Goal: Navigation & Orientation: Find specific page/section

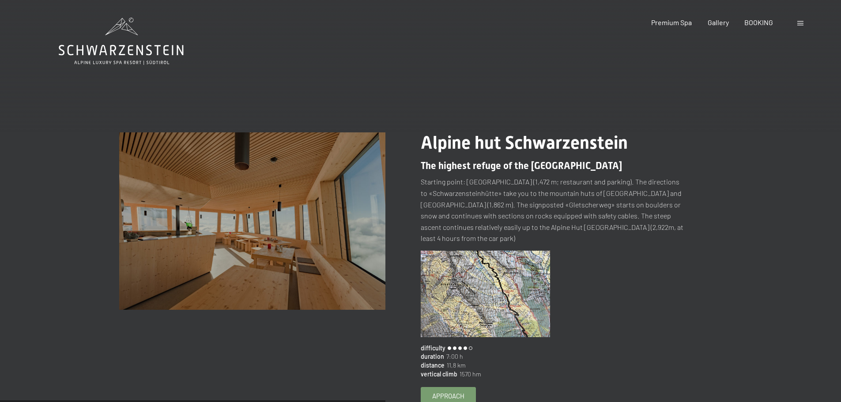
click at [796, 22] on div "Booking Enquiries Premium Spa Gallery BOOKING DE IT EN Vouchers Gallery Enquiri…" at bounding box center [712, 23] width 185 height 10
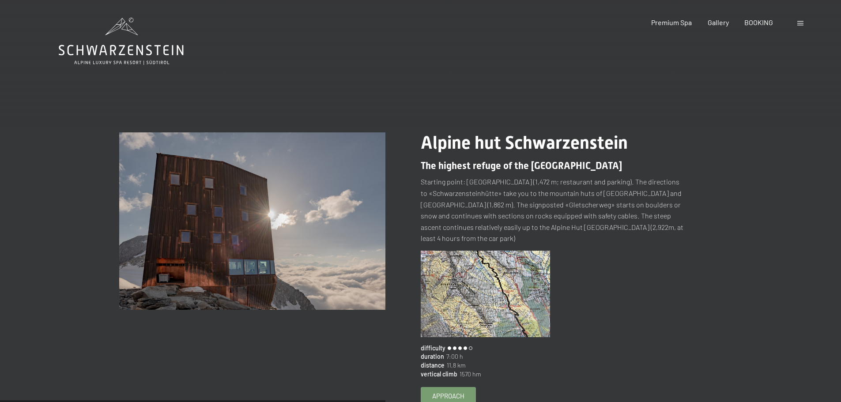
click at [799, 23] on span at bounding box center [801, 23] width 6 height 4
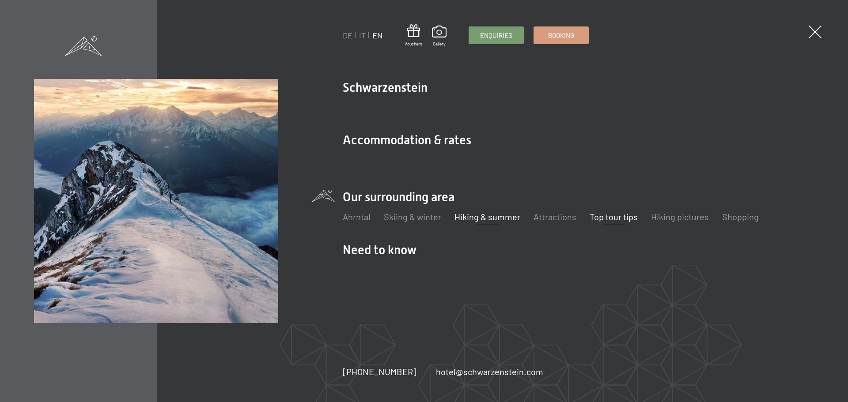
click at [493, 220] on link "Hiking & summer" at bounding box center [487, 217] width 66 height 11
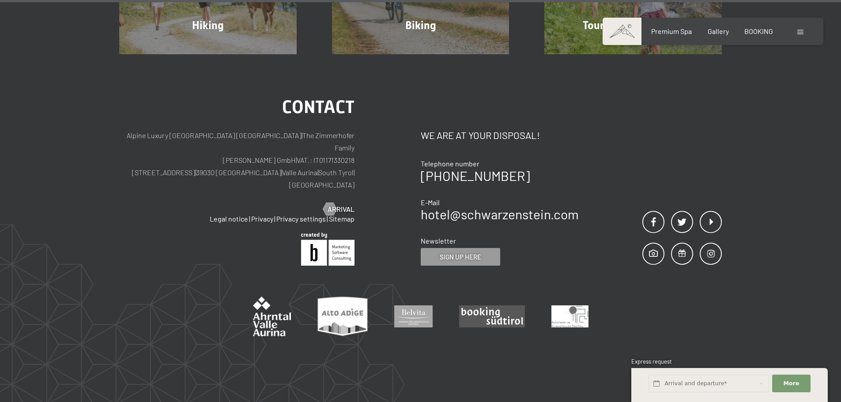
scroll to position [4538, 0]
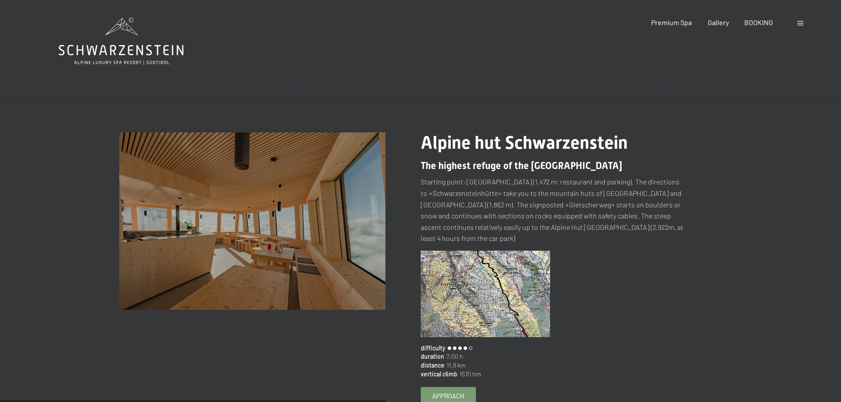
click at [803, 26] on div at bounding box center [802, 23] width 8 height 10
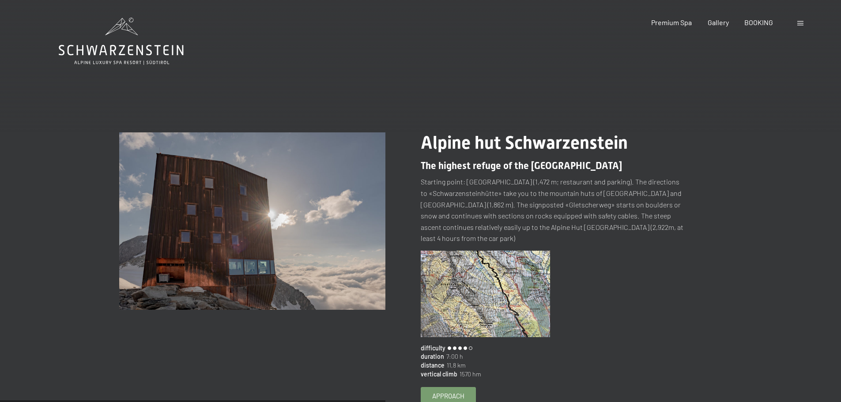
click at [759, 47] on main "change tour (148 / 203) slide 1 of 2 Alpine hut Schwarzenstein The highest refu…" at bounding box center [420, 214] width 841 height 428
click at [802, 23] on span at bounding box center [801, 23] width 6 height 4
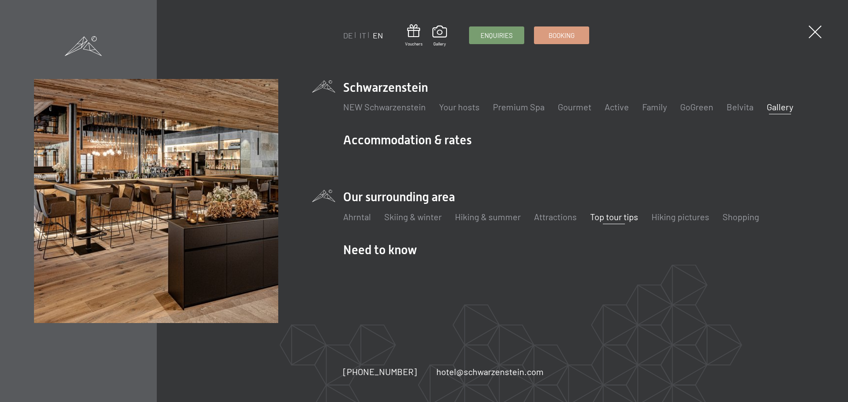
click at [766, 107] on link "Gallery" at bounding box center [779, 107] width 26 height 11
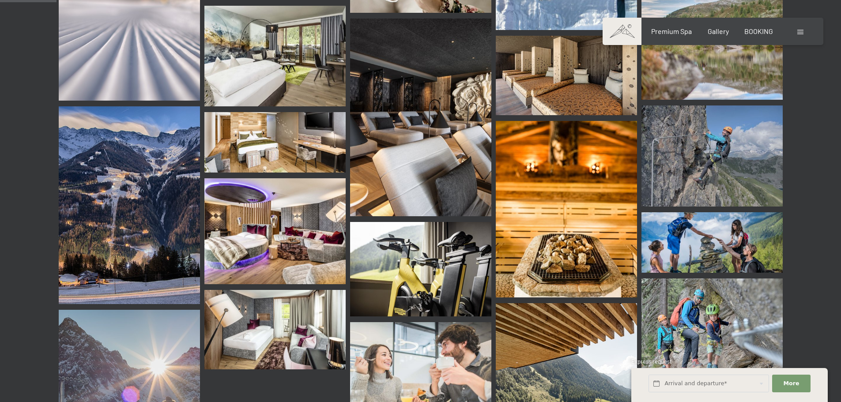
scroll to position [795, 0]
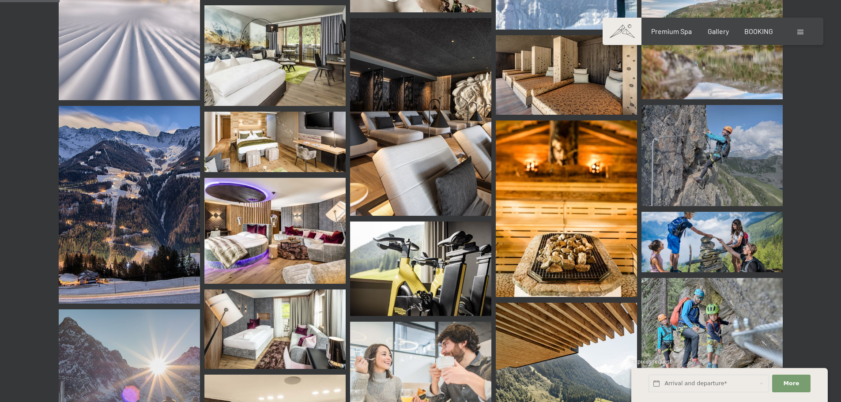
click at [286, 113] on img at bounding box center [274, 142] width 141 height 61
